Goal: Task Accomplishment & Management: Manage account settings

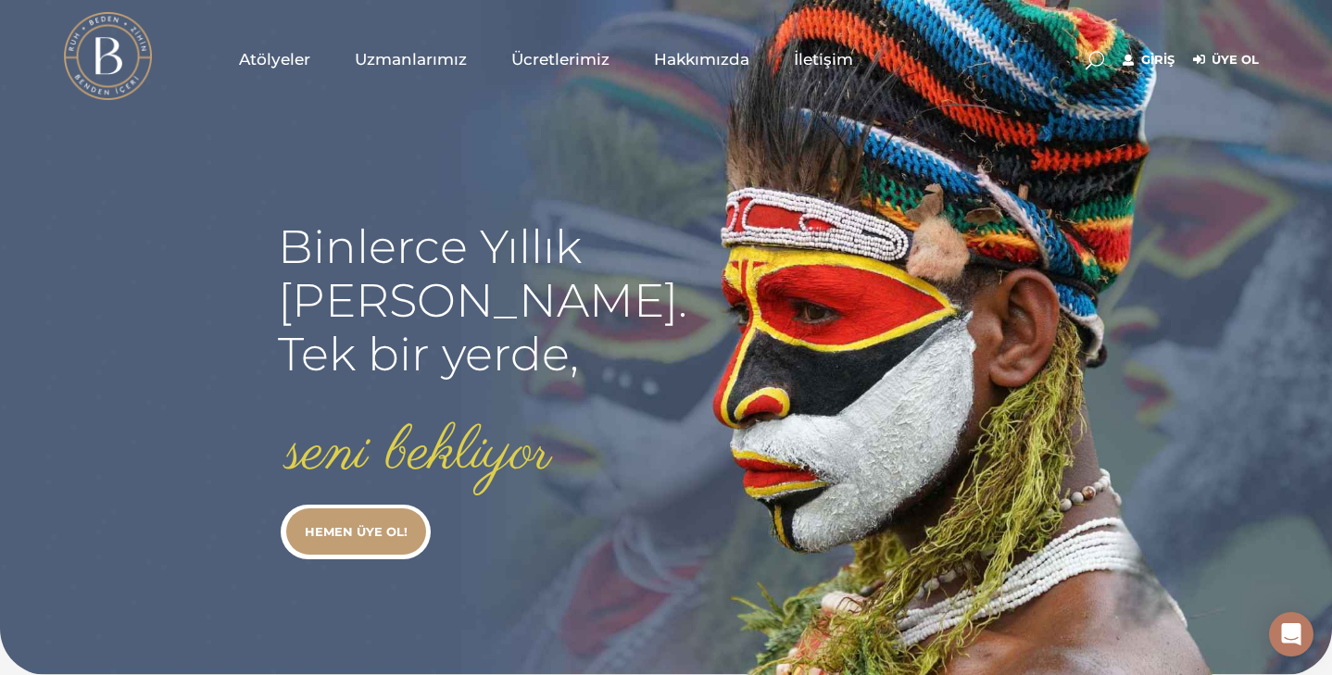
click at [1151, 60] on link "Giriş" at bounding box center [1148, 60] width 52 height 22
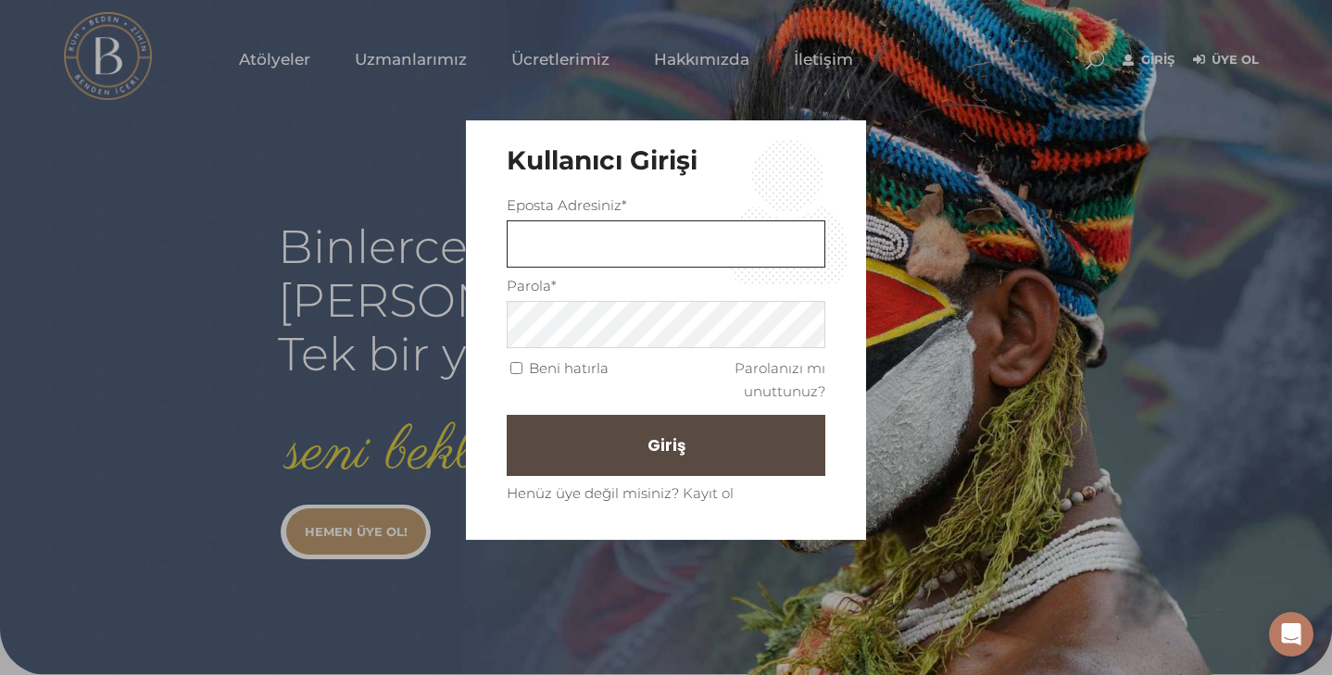
drag, startPoint x: 670, startPoint y: 247, endPoint x: 660, endPoint y: 247, distance: 10.2
click at [660, 247] on input "text" at bounding box center [666, 243] width 319 height 47
type input "bsrdeveli@gmail.com"
click at [507, 415] on button "Giriş" at bounding box center [666, 445] width 319 height 61
click at [671, 444] on span "Giriş" at bounding box center [675, 445] width 38 height 31
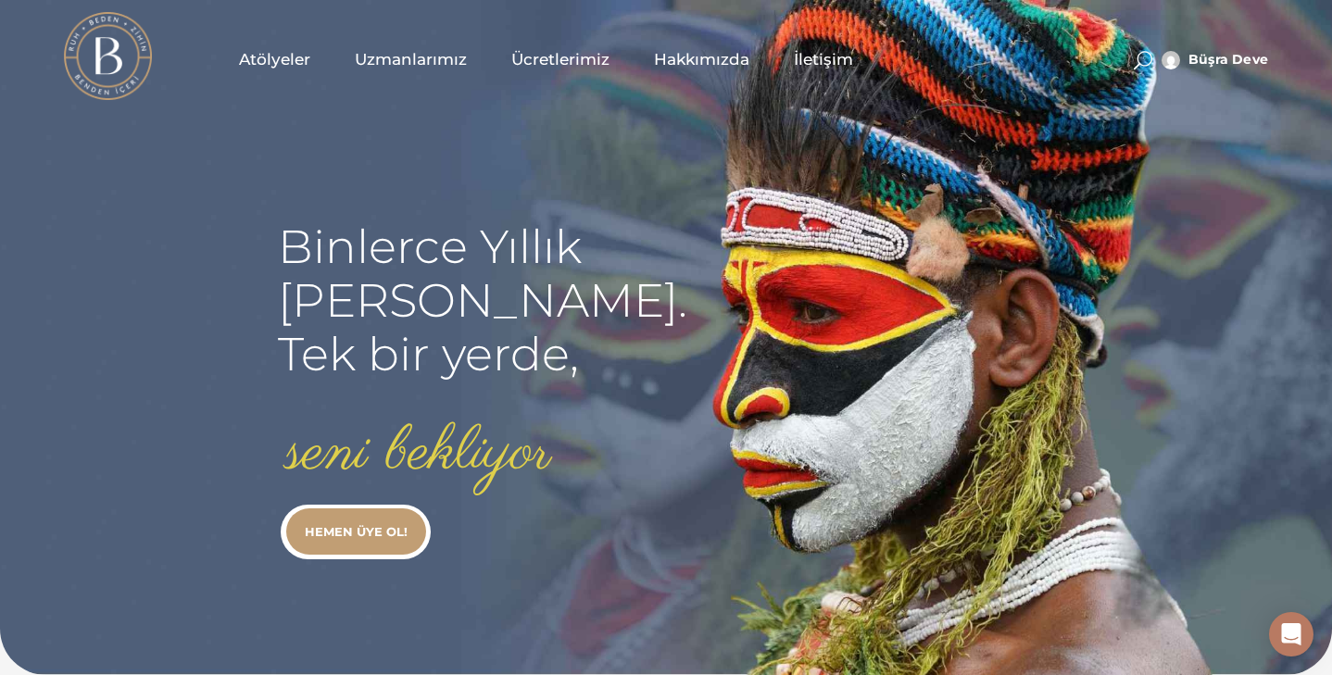
click at [268, 56] on span "Atölyeler" at bounding box center [274, 59] width 71 height 21
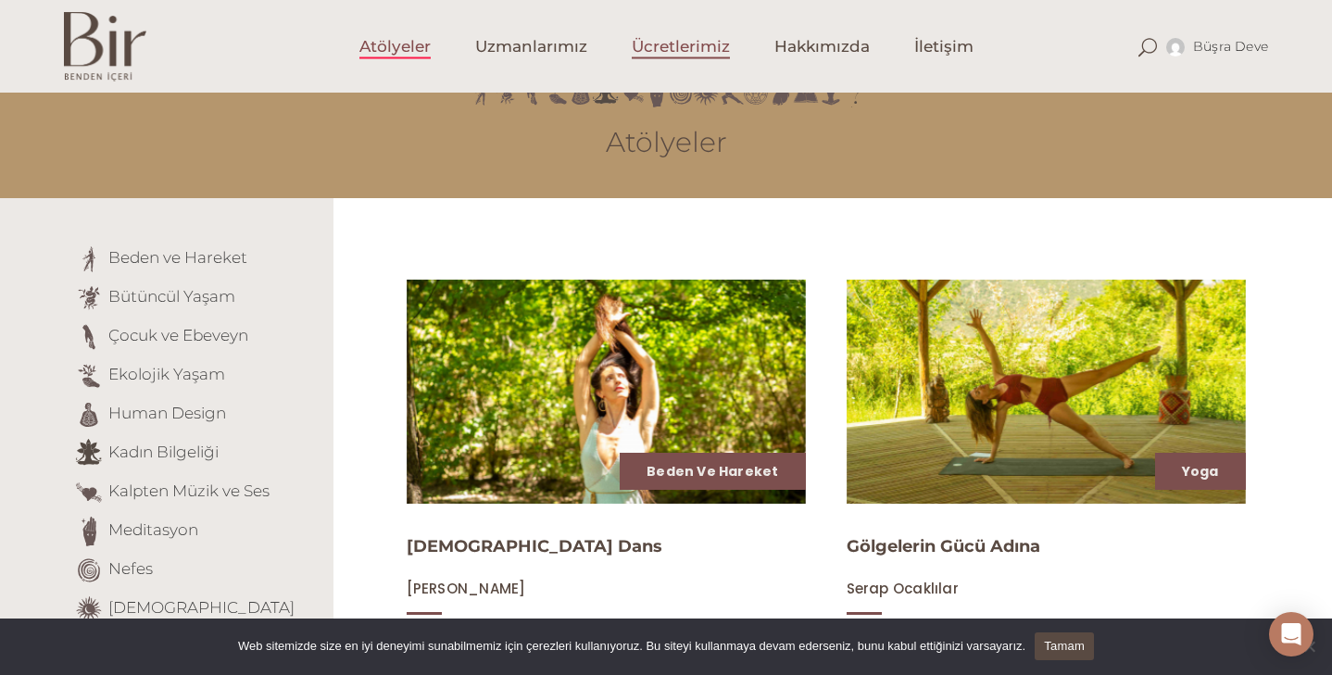
scroll to position [32, 0]
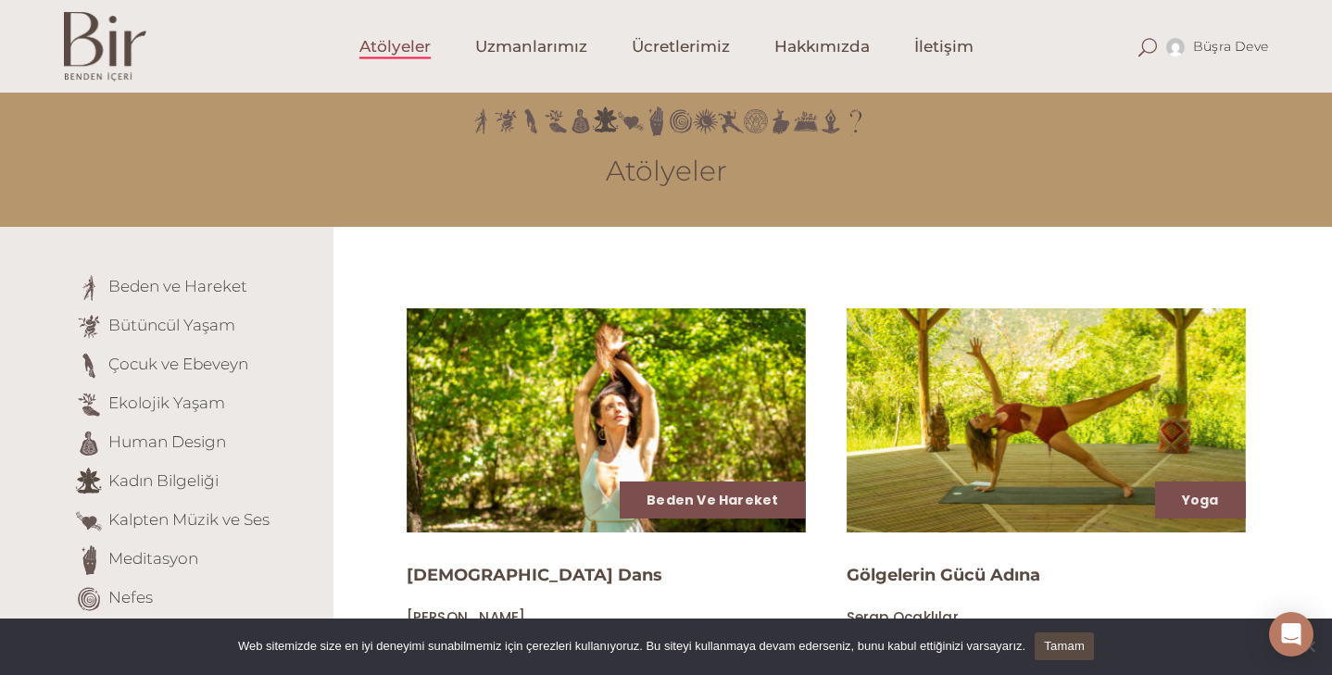
click at [1145, 51] on span at bounding box center [1147, 47] width 19 height 19
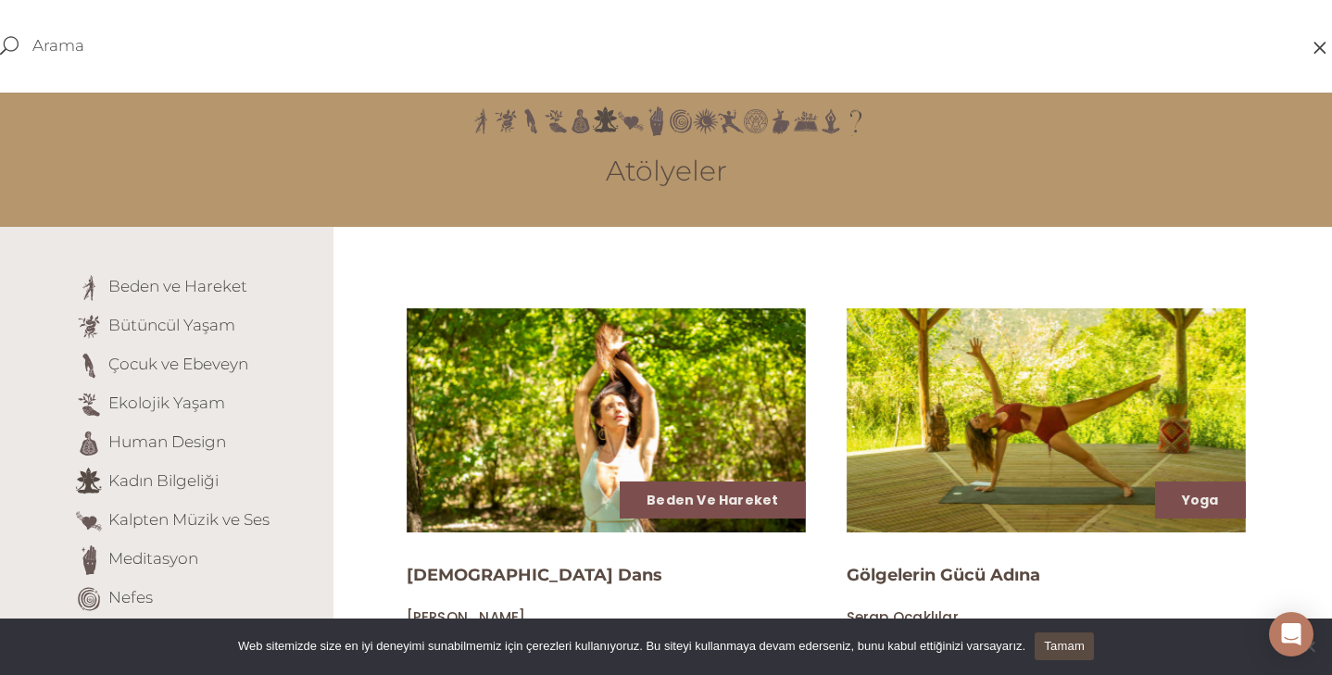
scroll to position [0, 0]
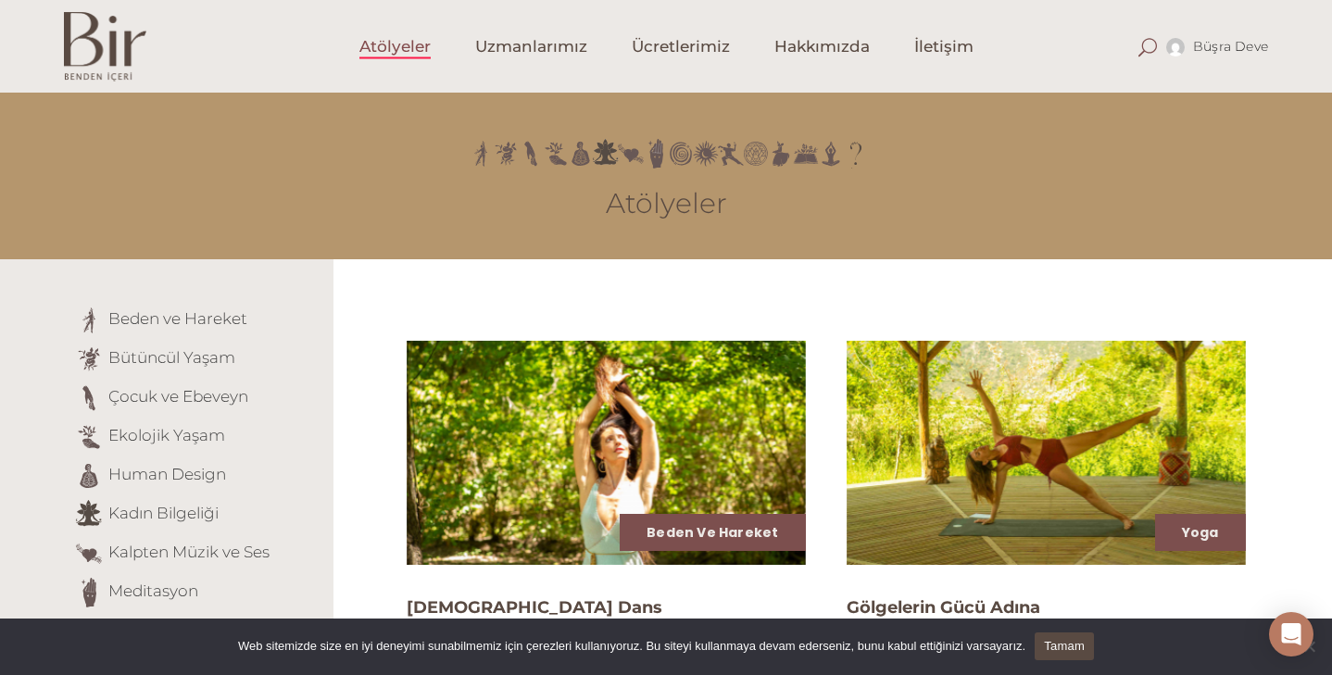
click at [1145, 49] on span at bounding box center [1147, 47] width 19 height 19
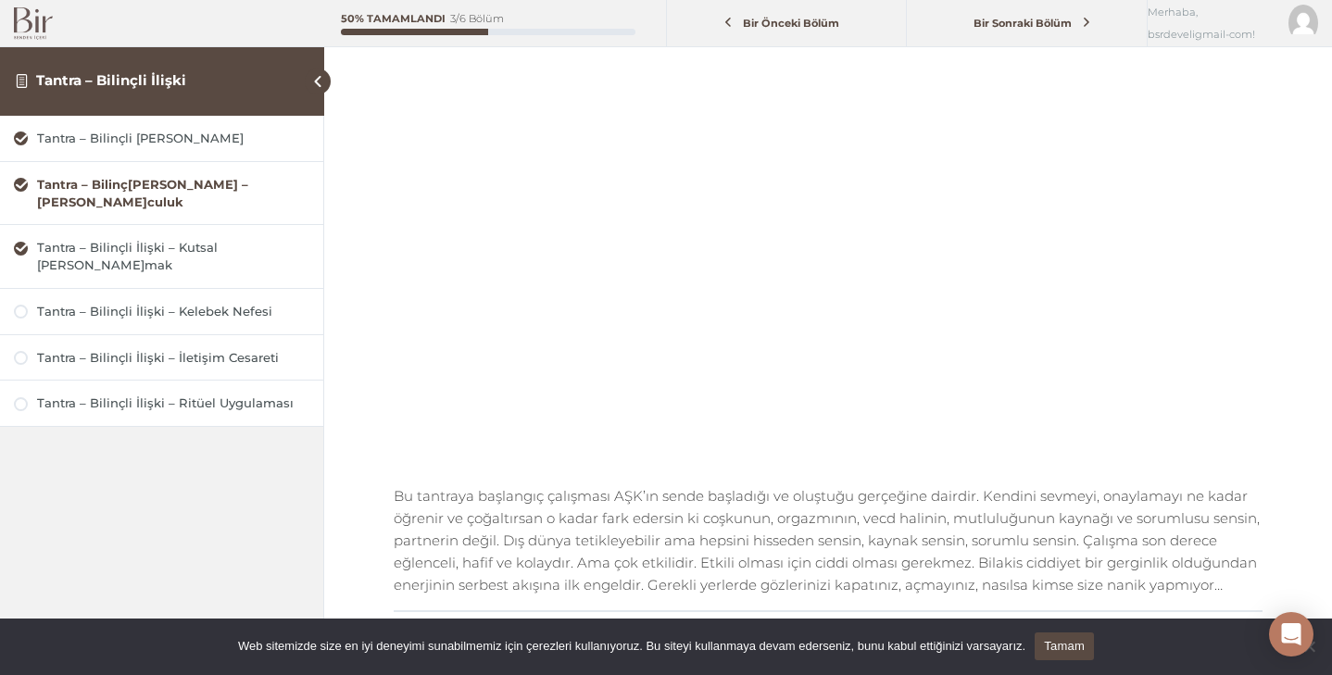
scroll to position [134, 0]
